Goal: Check status: Check status

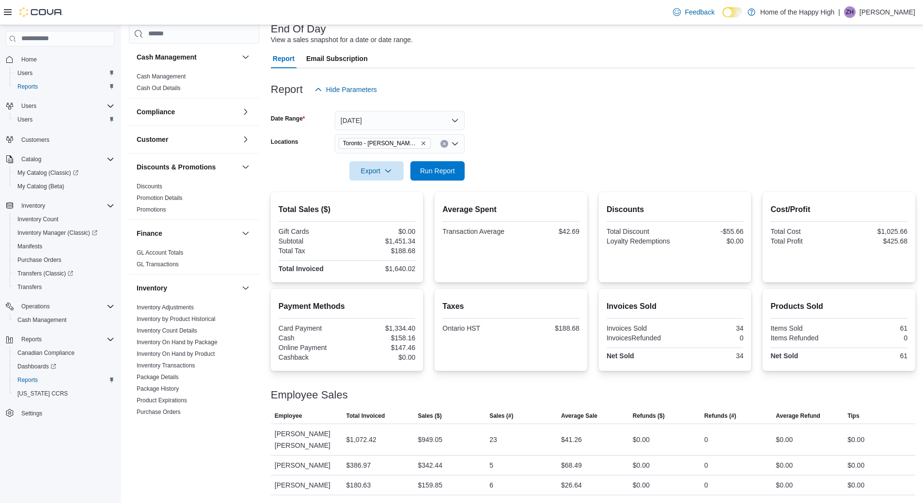
scroll to position [436, 0]
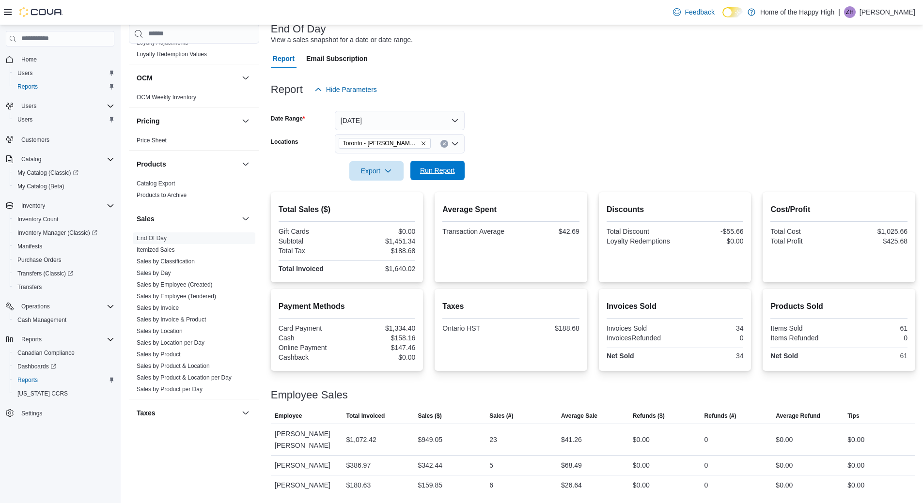
click at [448, 162] on span "Run Report" at bounding box center [437, 170] width 43 height 19
click at [424, 145] on icon "Remove Toronto - Danforth Ave - Friendly Stranger from selection in this group" at bounding box center [423, 143] width 6 height 6
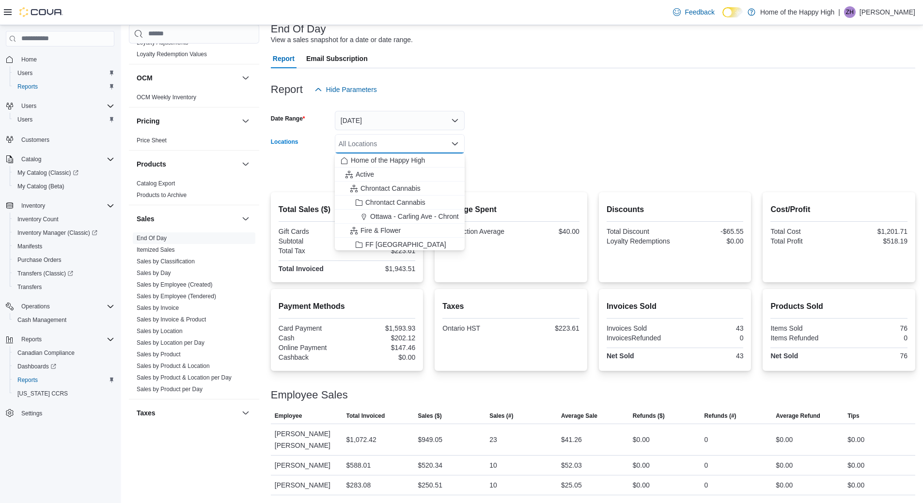
click at [424, 145] on div "All Locations" at bounding box center [400, 143] width 130 height 19
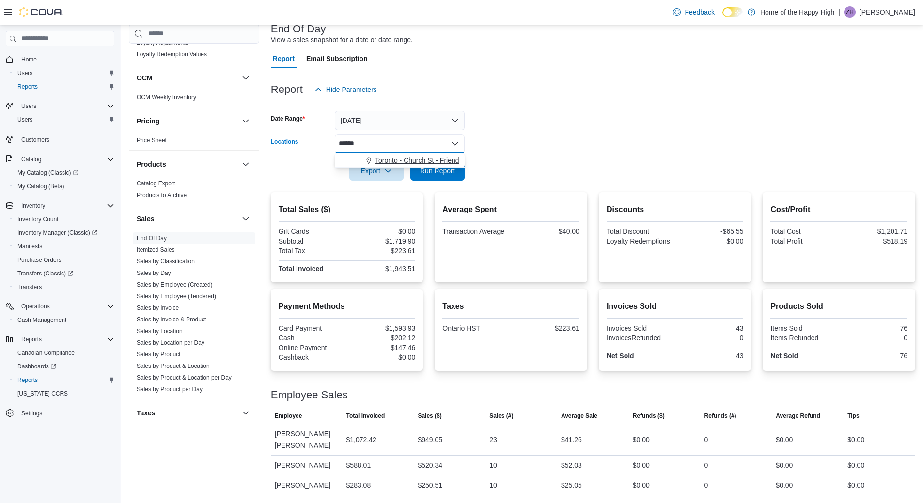
type input "******"
click at [423, 156] on span "Toronto - Church St - Friendly Stranger" at bounding box center [433, 160] width 117 height 10
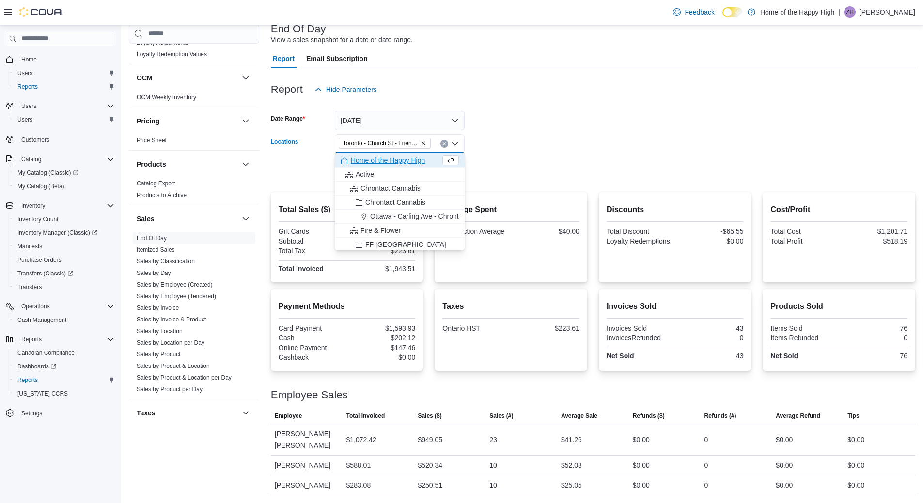
click at [486, 170] on form "Date Range [DATE] Locations [GEOGRAPHIC_DATA] - Church St - Friendly Stranger C…" at bounding box center [593, 139] width 644 height 81
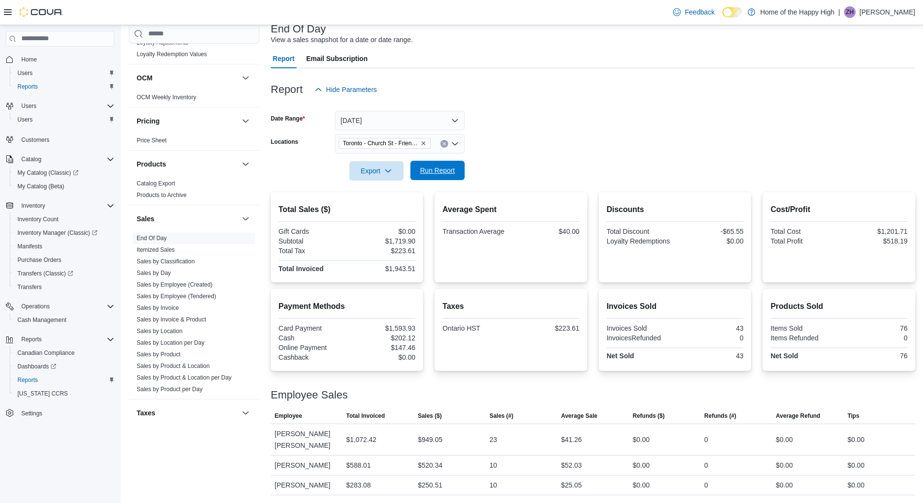
click at [435, 167] on span "Run Report" at bounding box center [437, 171] width 35 height 10
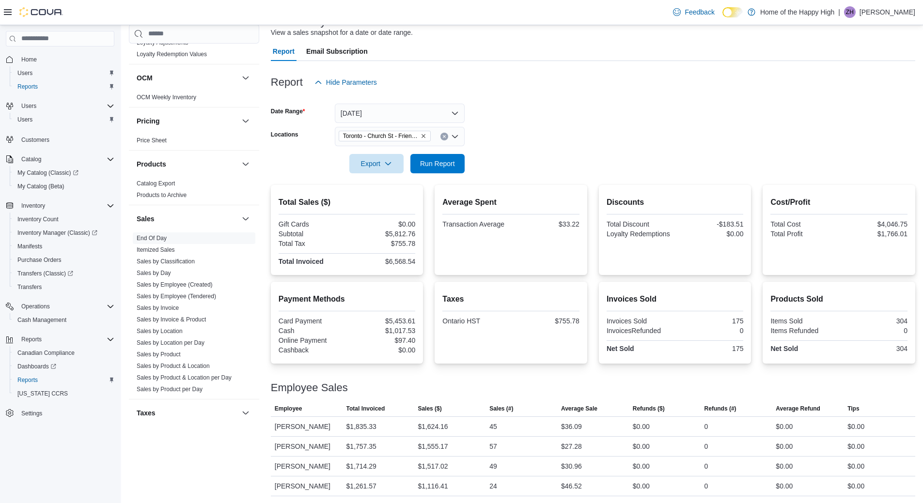
scroll to position [73, 0]
click at [422, 137] on icon "Remove Toronto - Church St - Friendly Stranger from selection in this group" at bounding box center [423, 135] width 6 height 6
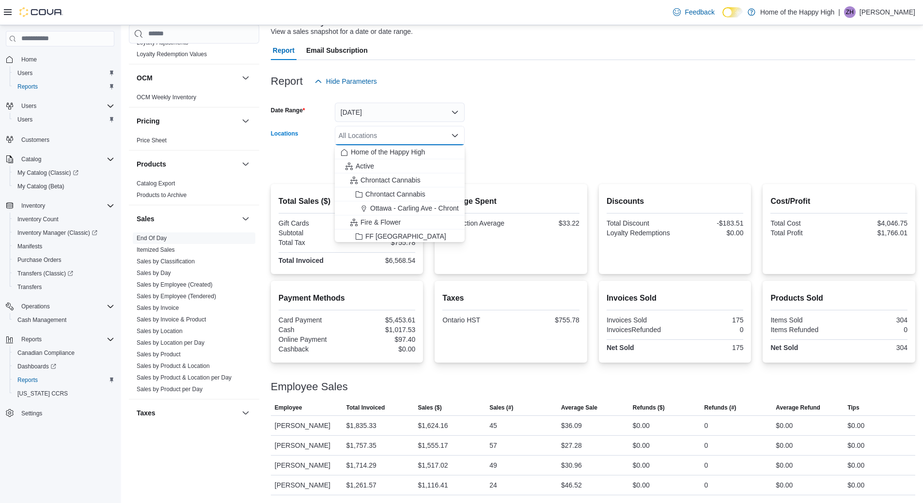
click at [422, 137] on div "All Locations Combo box. Selected. Combo box input. All Locations. Type some te…" at bounding box center [400, 135] width 130 height 19
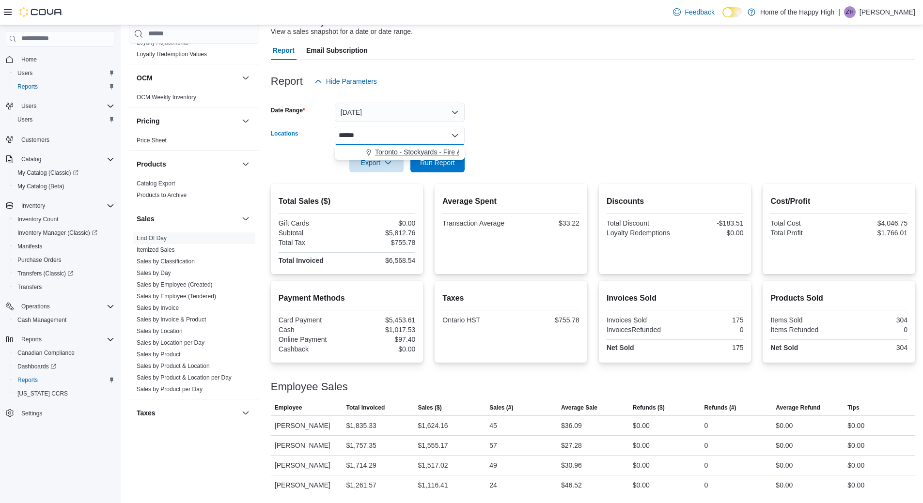
type input "******"
click at [432, 153] on span "Toronto - Stockyards - Fire & Flower" at bounding box center [429, 152] width 108 height 10
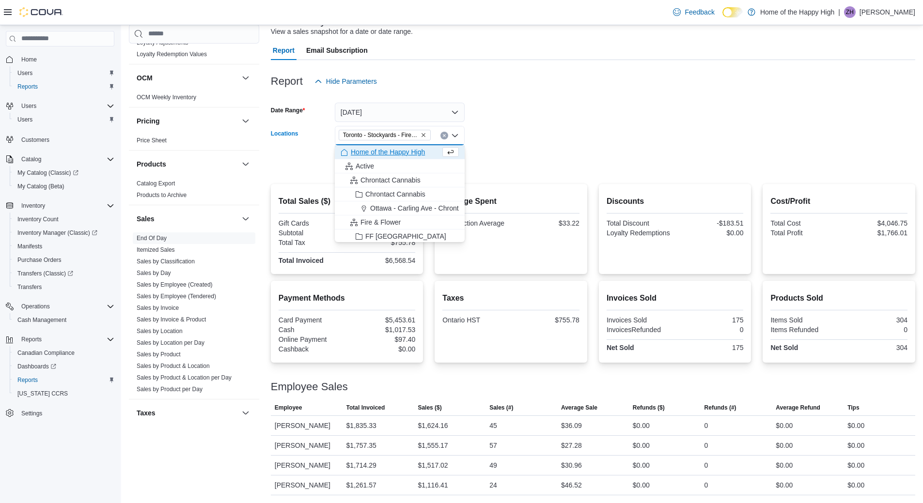
drag, startPoint x: 503, startPoint y: 150, endPoint x: 427, endPoint y: 151, distance: 75.6
click at [494, 150] on div at bounding box center [593, 149] width 644 height 8
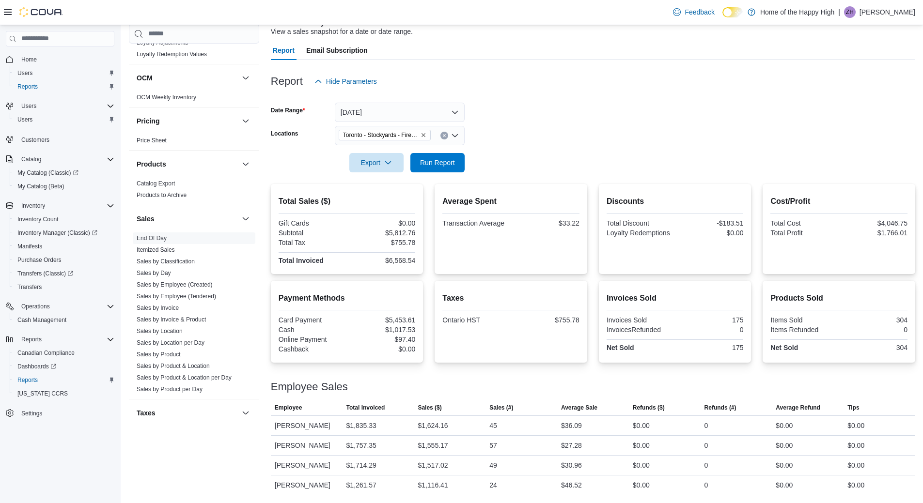
click at [427, 152] on div at bounding box center [593, 149] width 644 height 8
click at [437, 159] on span "Run Report" at bounding box center [437, 162] width 35 height 10
click at [442, 138] on button "Clear input" at bounding box center [444, 136] width 8 height 8
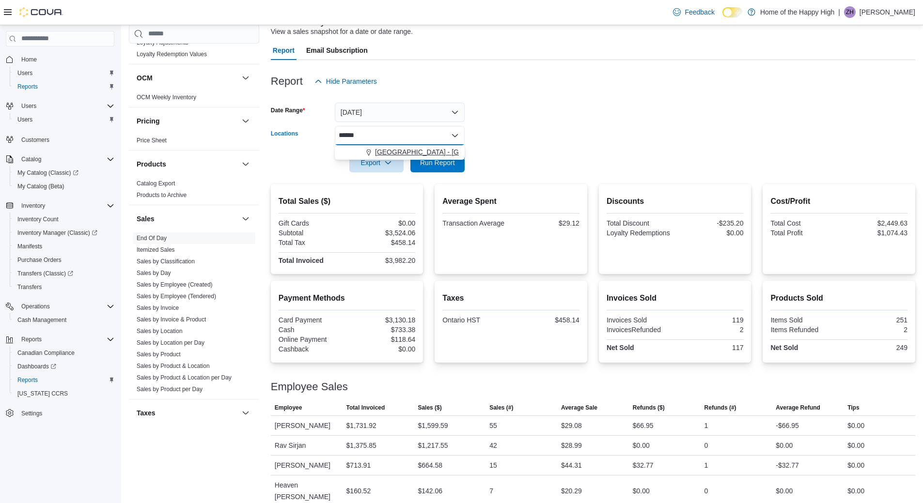
type input "******"
click at [416, 154] on span "[GEOGRAPHIC_DATA] - [GEOGRAPHIC_DATA] - Fire & Flower" at bounding box center [472, 152] width 194 height 10
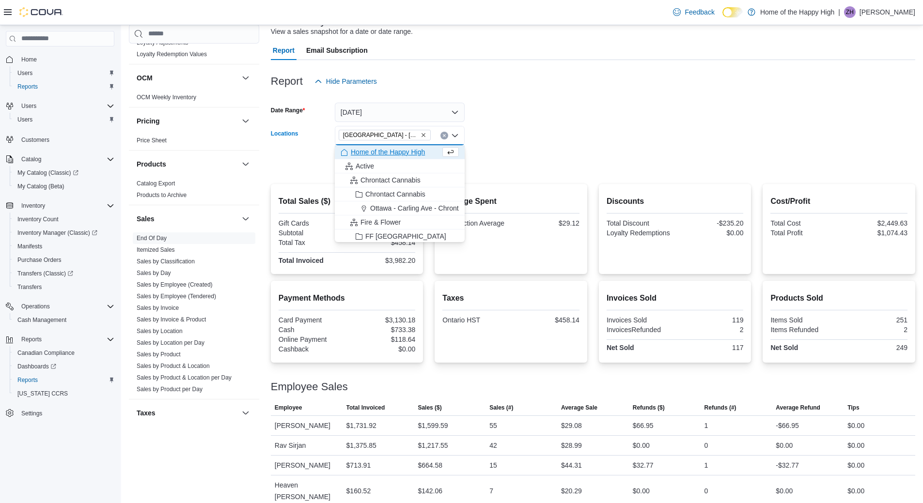
click at [504, 149] on div at bounding box center [593, 149] width 644 height 8
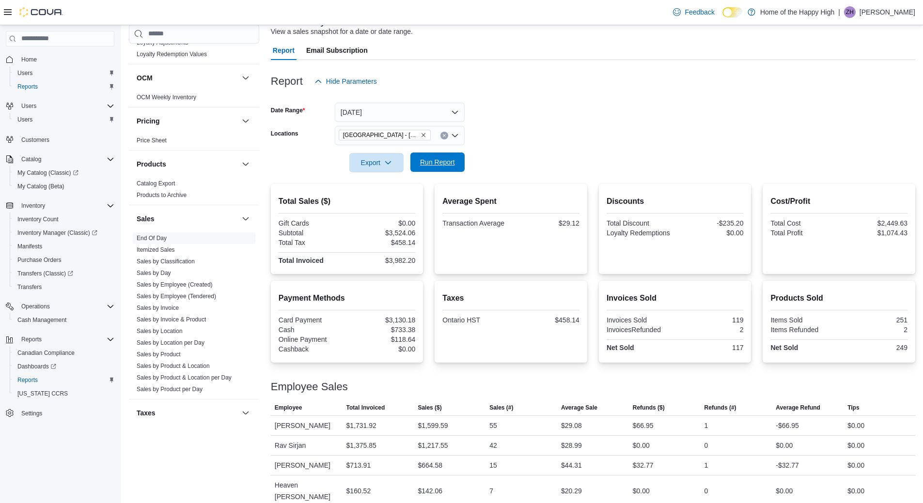
click at [444, 168] on span "Run Report" at bounding box center [437, 162] width 43 height 19
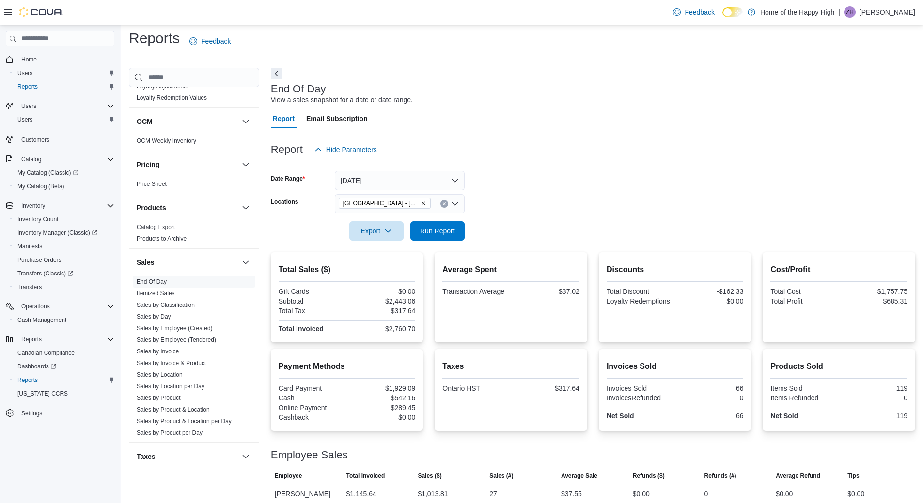
scroll to position [53, 0]
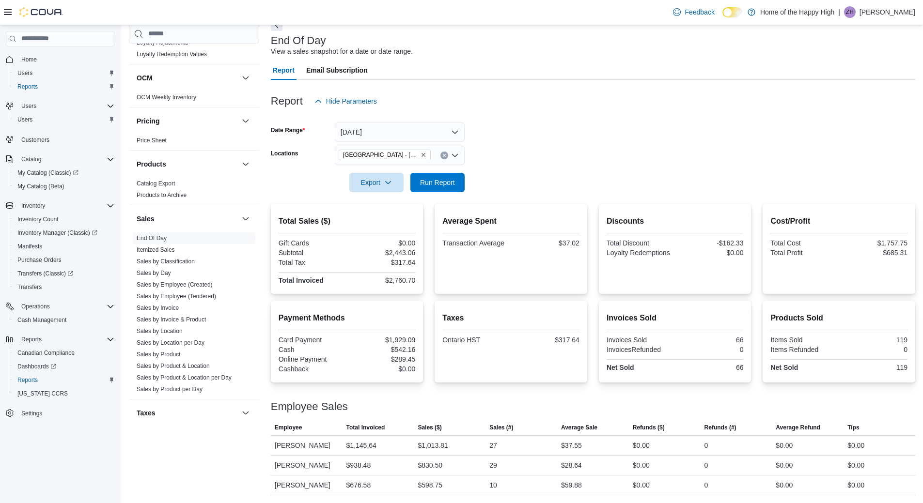
click at [423, 154] on icon "Remove Toronto - Parkdale - Fire & Flower from selection in this group" at bounding box center [423, 155] width 6 height 6
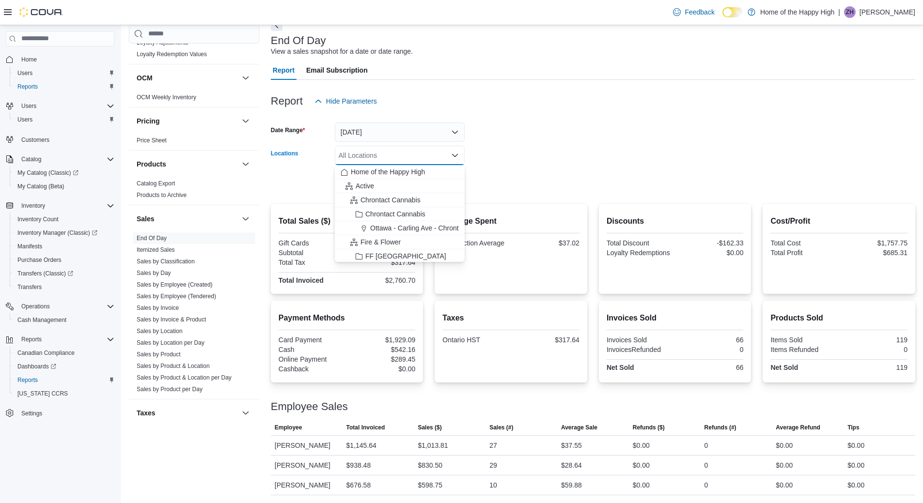
click at [423, 154] on div "All Locations" at bounding box center [400, 155] width 130 height 19
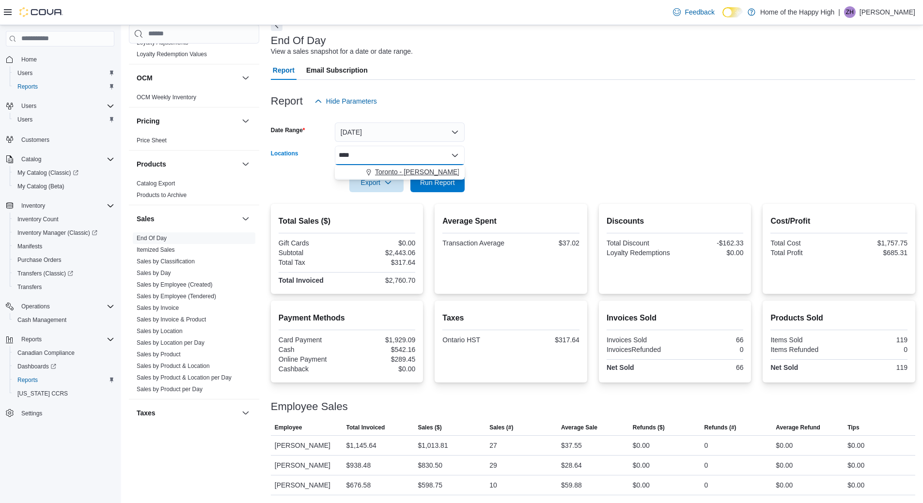
type input "****"
click at [435, 173] on span "Toronto - [PERSON_NAME] Ave - Friendly Stranger" at bounding box center [452, 172] width 155 height 10
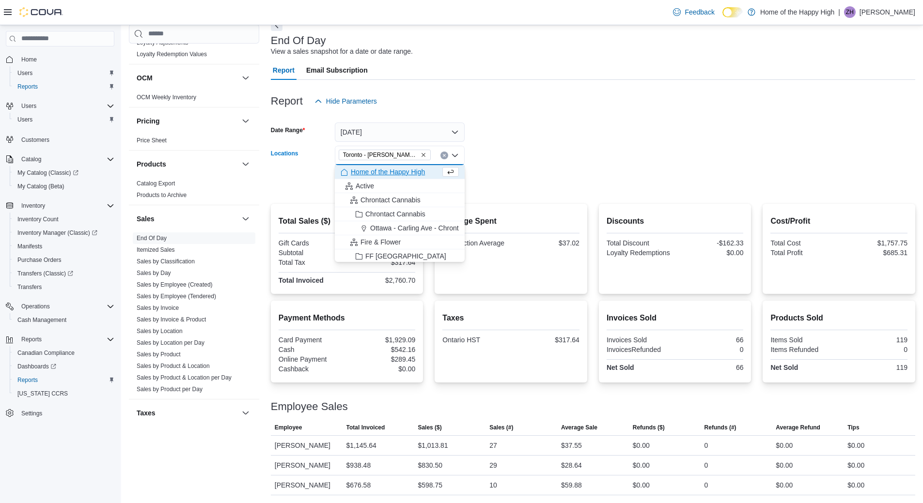
click at [537, 169] on div at bounding box center [593, 169] width 644 height 8
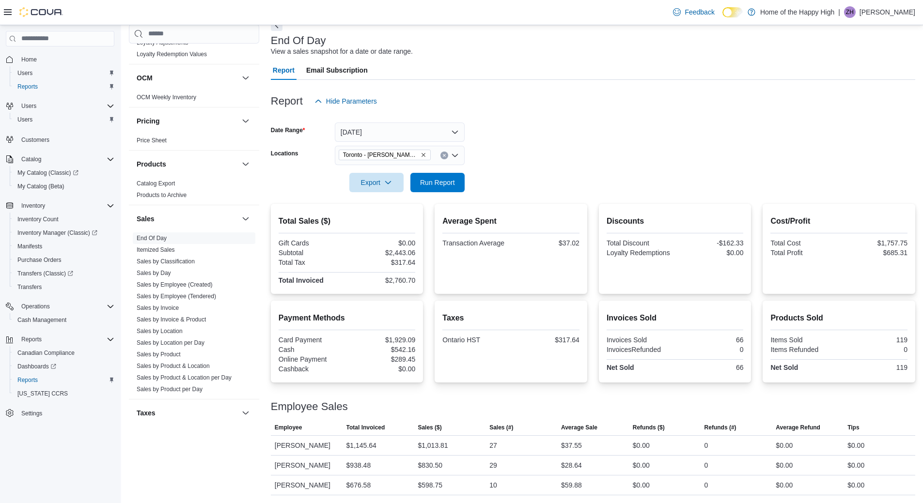
click at [428, 200] on div at bounding box center [593, 198] width 644 height 12
click at [435, 185] on span "Run Report" at bounding box center [437, 182] width 35 height 10
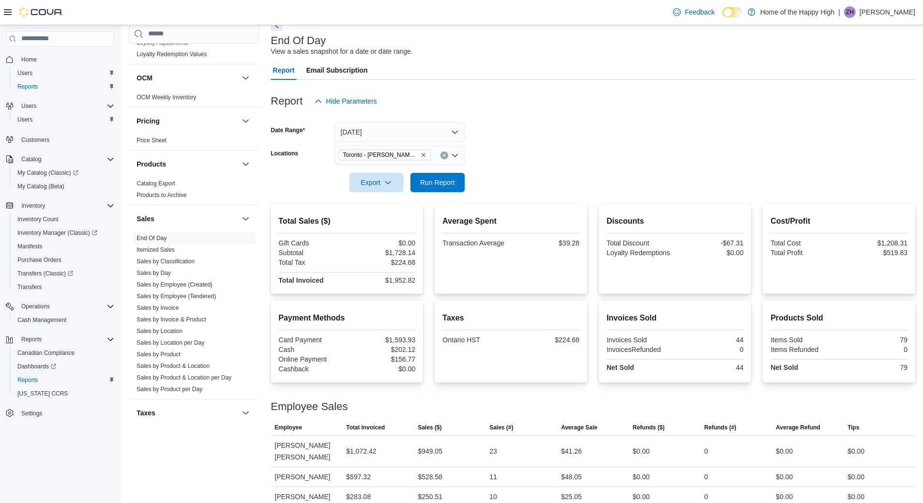
click at [572, 136] on form "Date Range [DATE] Locations [GEOGRAPHIC_DATA] - [PERSON_NAME][GEOGRAPHIC_DATA] …" at bounding box center [593, 151] width 644 height 81
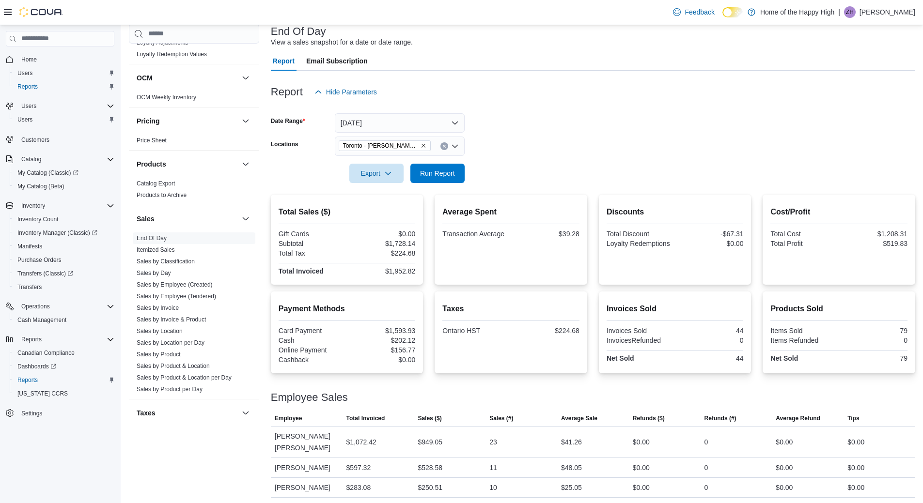
scroll to position [64, 0]
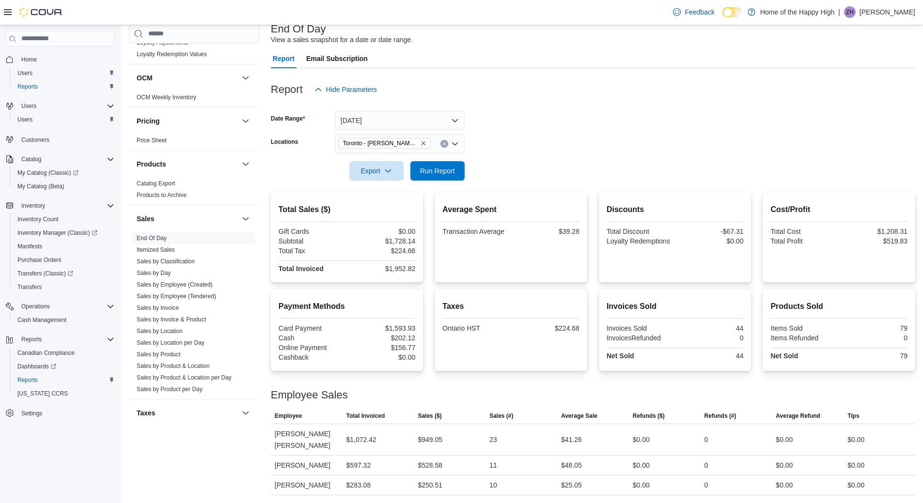
click at [572, 140] on form "Date Range [DATE] Locations [GEOGRAPHIC_DATA] - [PERSON_NAME][GEOGRAPHIC_DATA] …" at bounding box center [593, 139] width 644 height 81
drag, startPoint x: 386, startPoint y: 238, endPoint x: 417, endPoint y: 243, distance: 31.9
click at [418, 244] on div "Total Sales ($) Gift Cards $0.00 Subtotal $1,728.14 Total Tax $224.68 Total Inv…" at bounding box center [347, 237] width 153 height 90
click at [415, 243] on div "$1,728.14" at bounding box center [382, 241] width 66 height 8
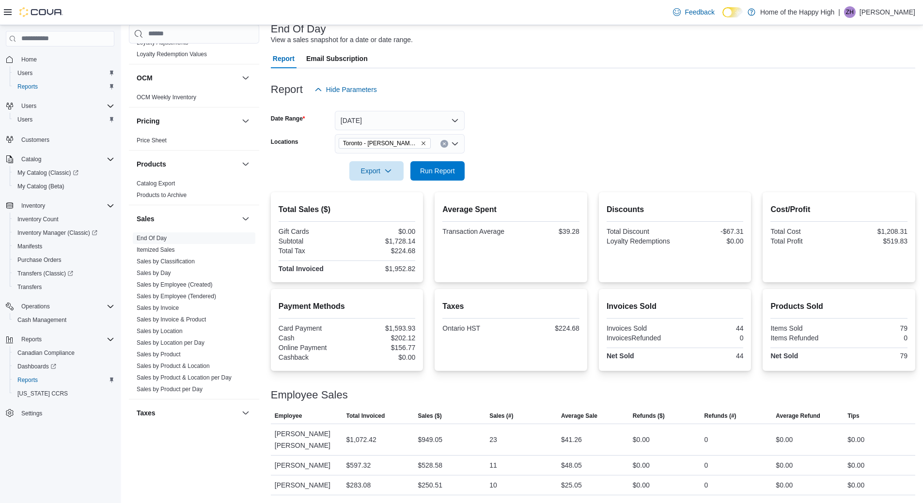
click at [415, 243] on div "$1,728.14" at bounding box center [382, 241] width 66 height 8
click at [402, 242] on div "$1,728.14" at bounding box center [382, 241] width 66 height 8
click at [511, 181] on div at bounding box center [593, 187] width 644 height 12
